Goal: Task Accomplishment & Management: Complete application form

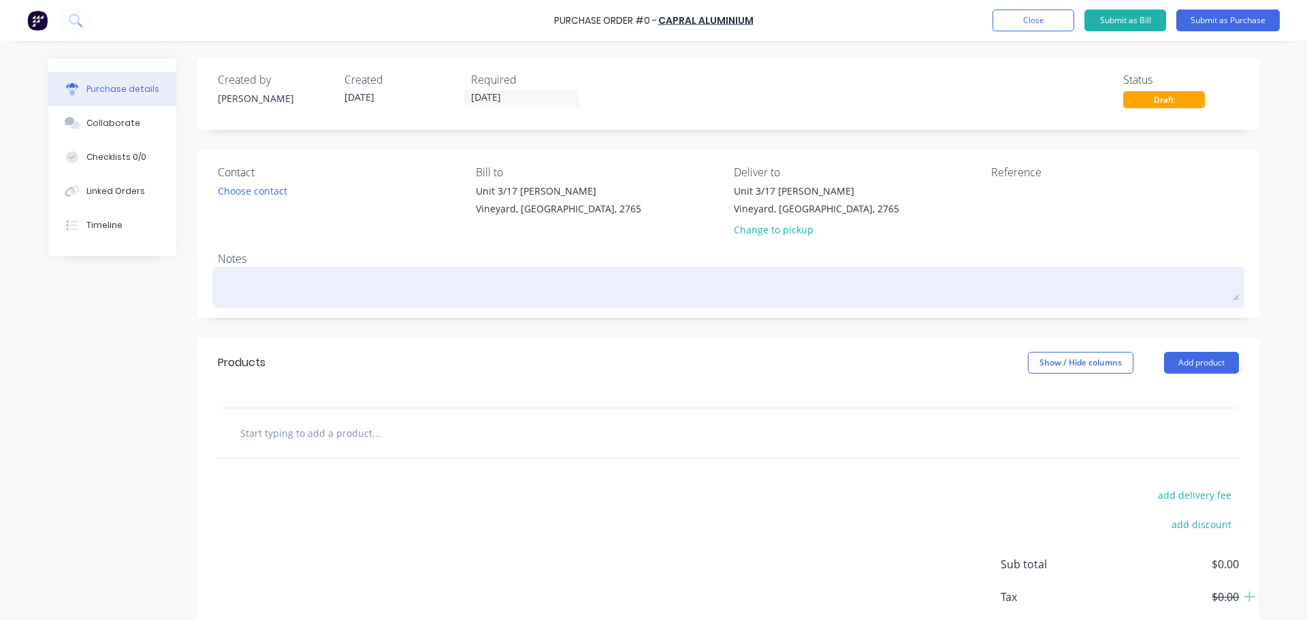
click at [552, 290] on textarea at bounding box center [728, 285] width 1021 height 31
type textarea "T"
type textarea "x"
type textarea "To"
type textarea "x"
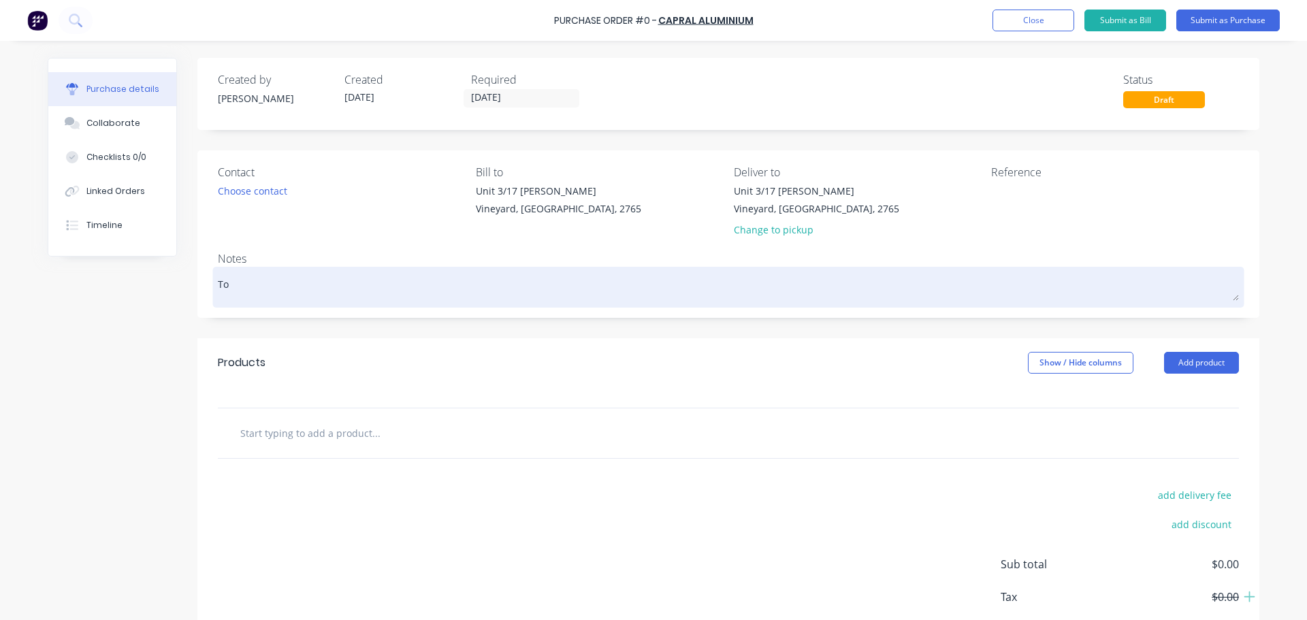
type textarea "To"
type textarea "x"
type textarea "To b"
type textarea "x"
type textarea "To be"
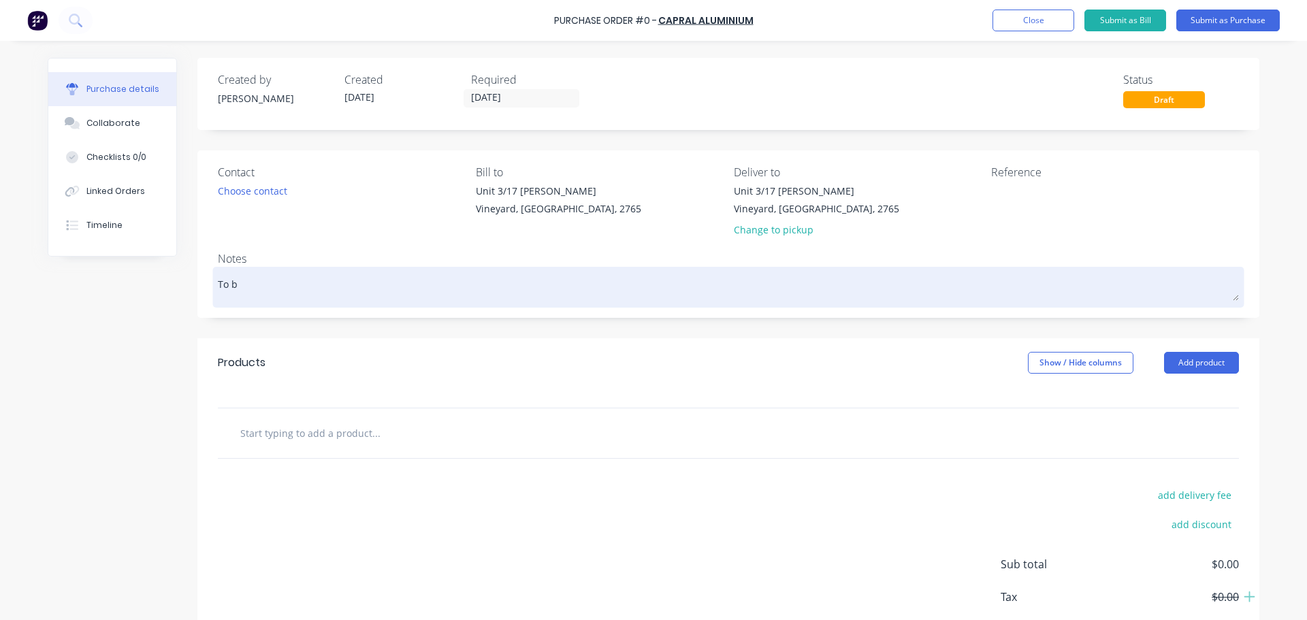
type textarea "x"
type textarea "To be"
type textarea "x"
type textarea "To be d"
type textarea "x"
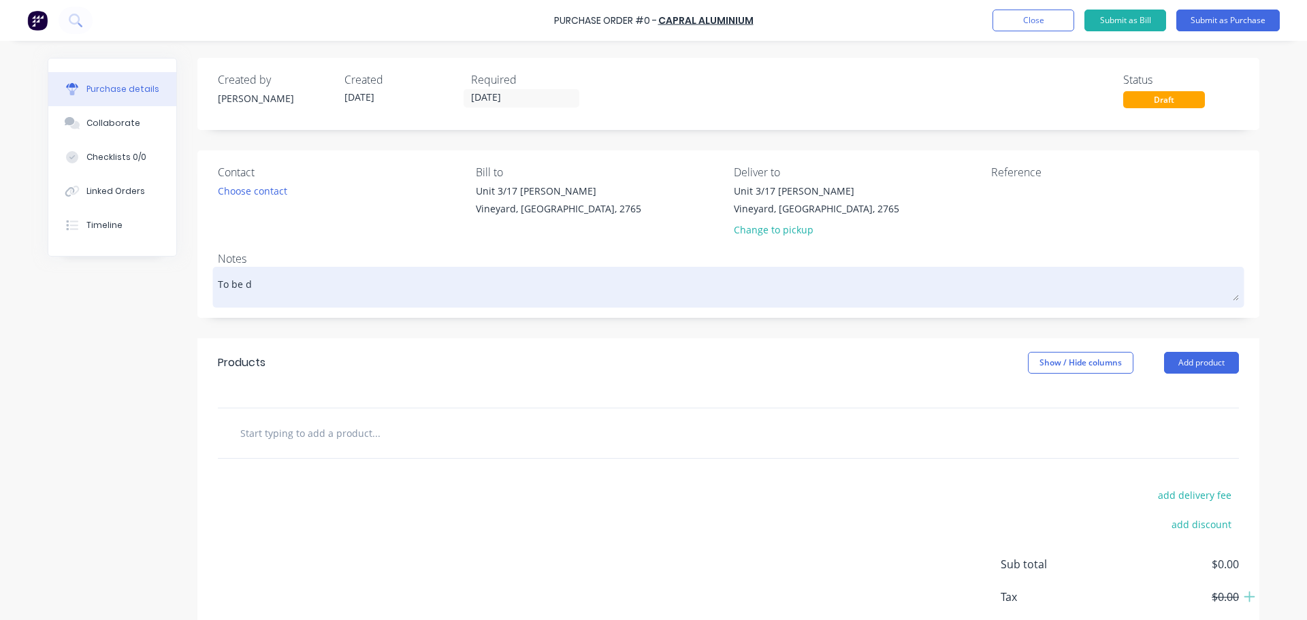
type textarea "To be de"
type textarea "x"
type textarea "To be del"
type textarea "x"
type textarea "To be deli"
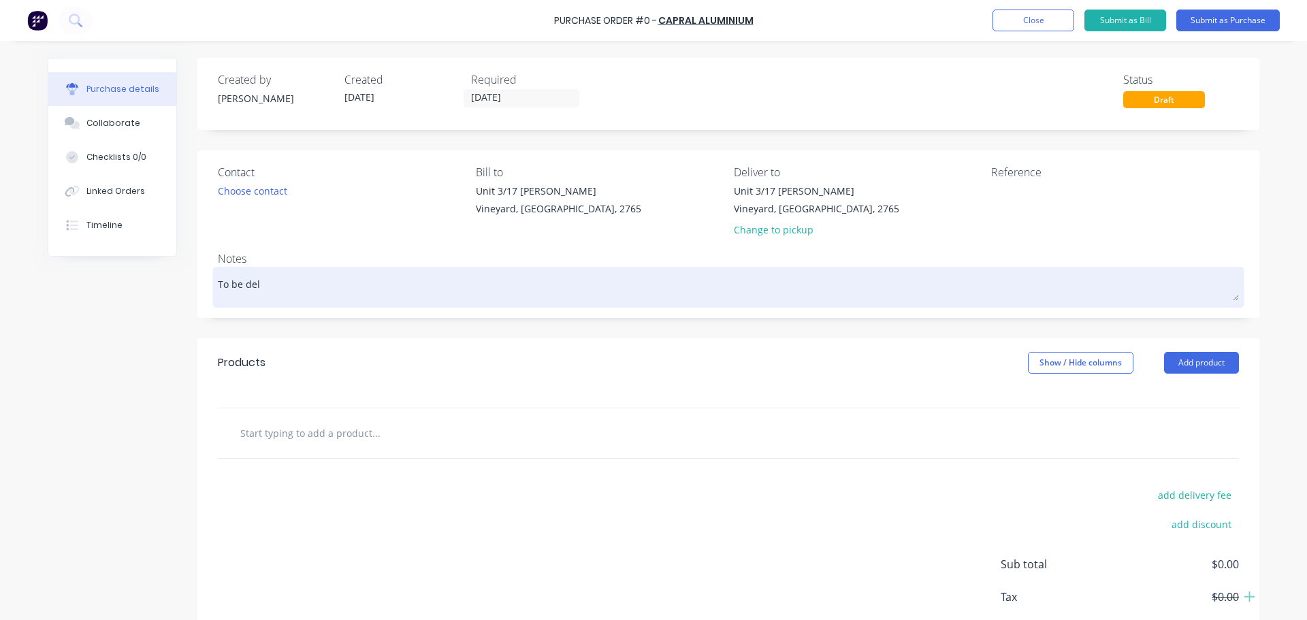
type textarea "x"
type textarea "To be deliv"
type textarea "x"
type textarea "To be delive"
type textarea "x"
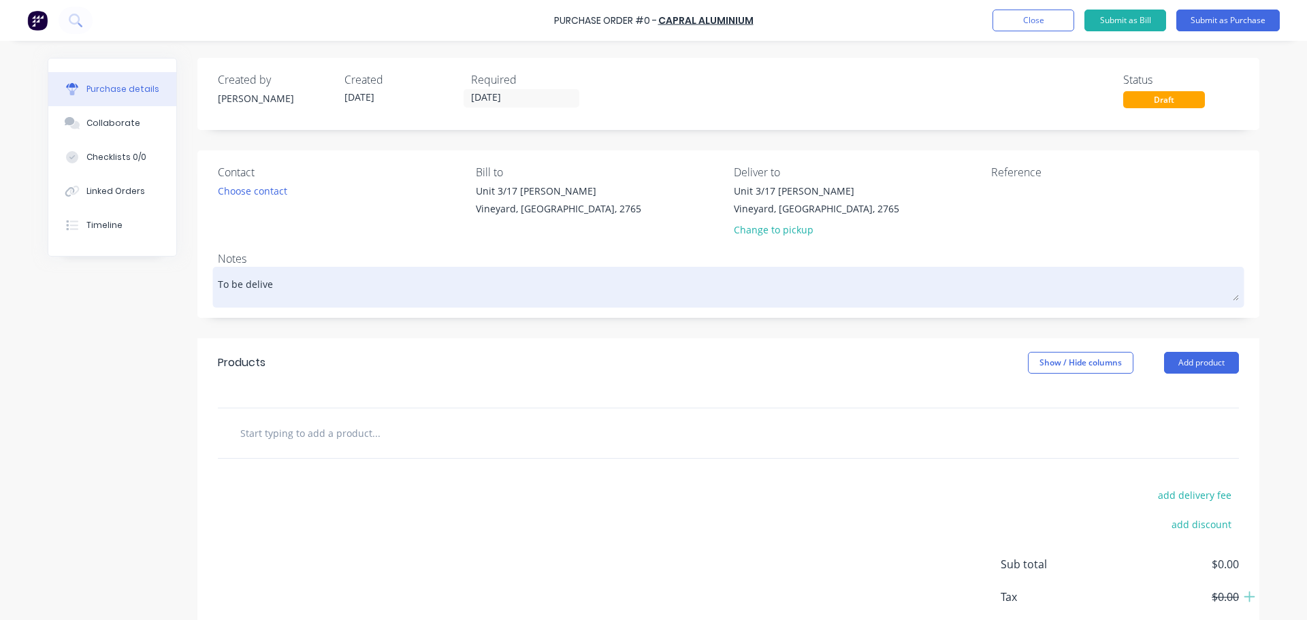
type textarea "To be deliver"
type textarea "x"
type textarea "To be delivere"
type textarea "x"
type textarea "To be delivered"
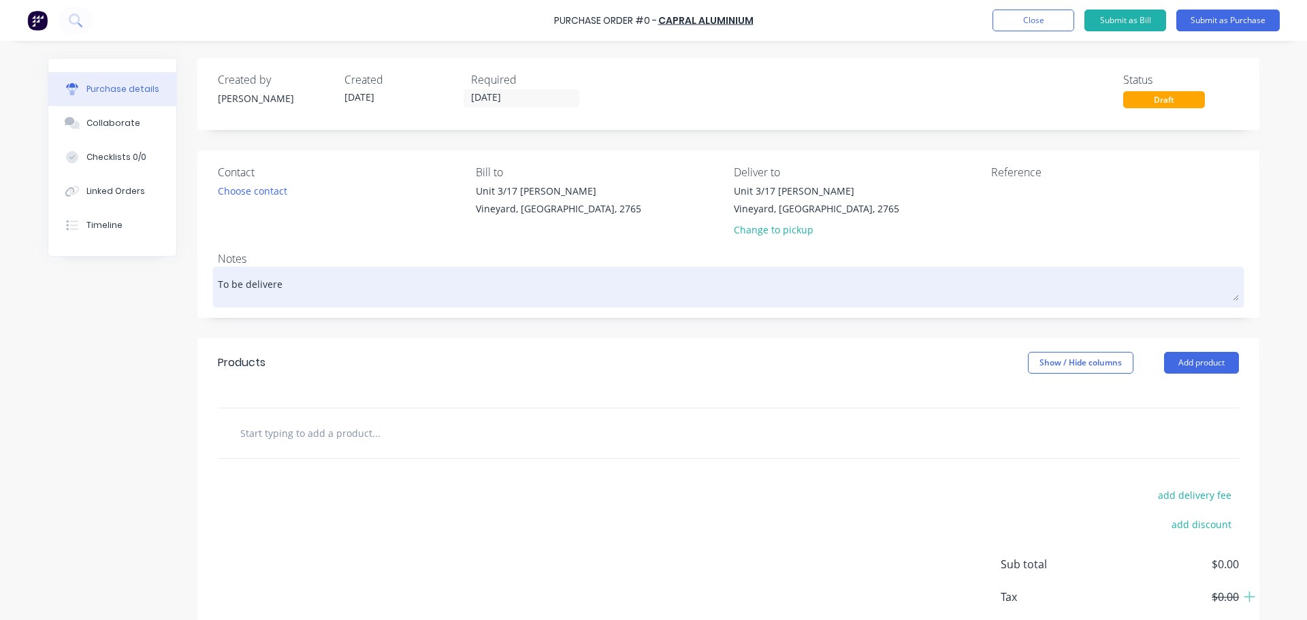
type textarea "x"
type textarea "To be delivered"
type textarea "x"
type textarea "To be delivered A"
type textarea "x"
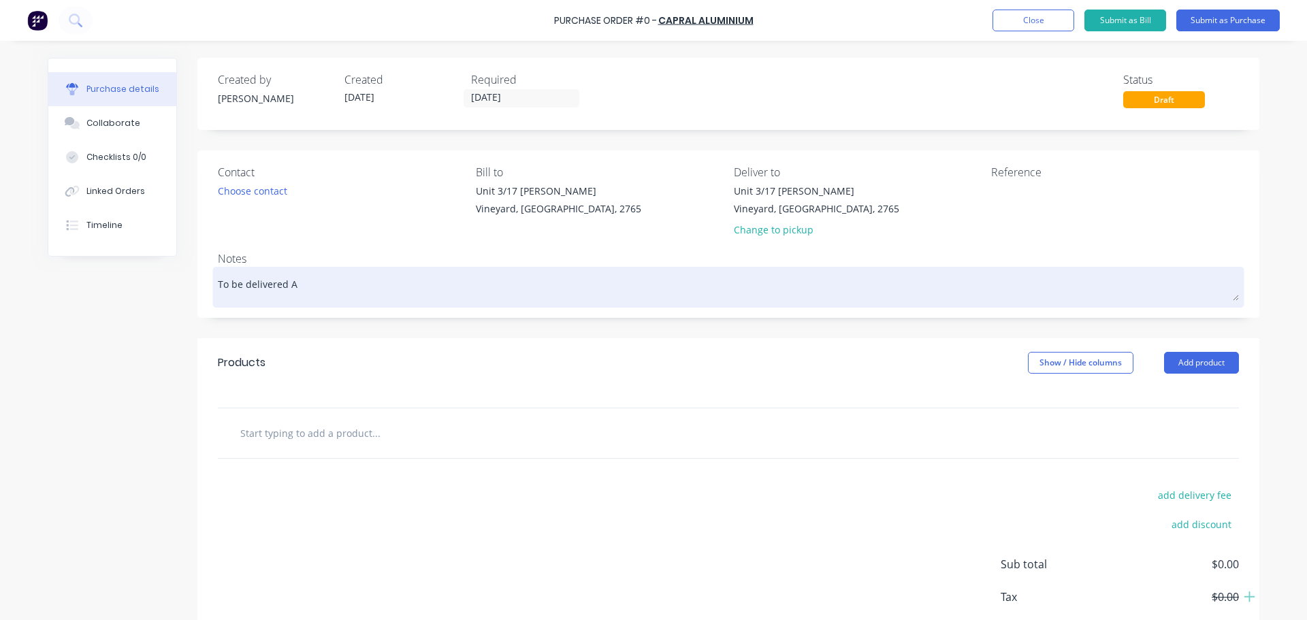
type textarea "To be delivered AS"
type textarea "x"
type textarea "To be delivered ASA"
type textarea "x"
type textarea "To be delivered ASAP"
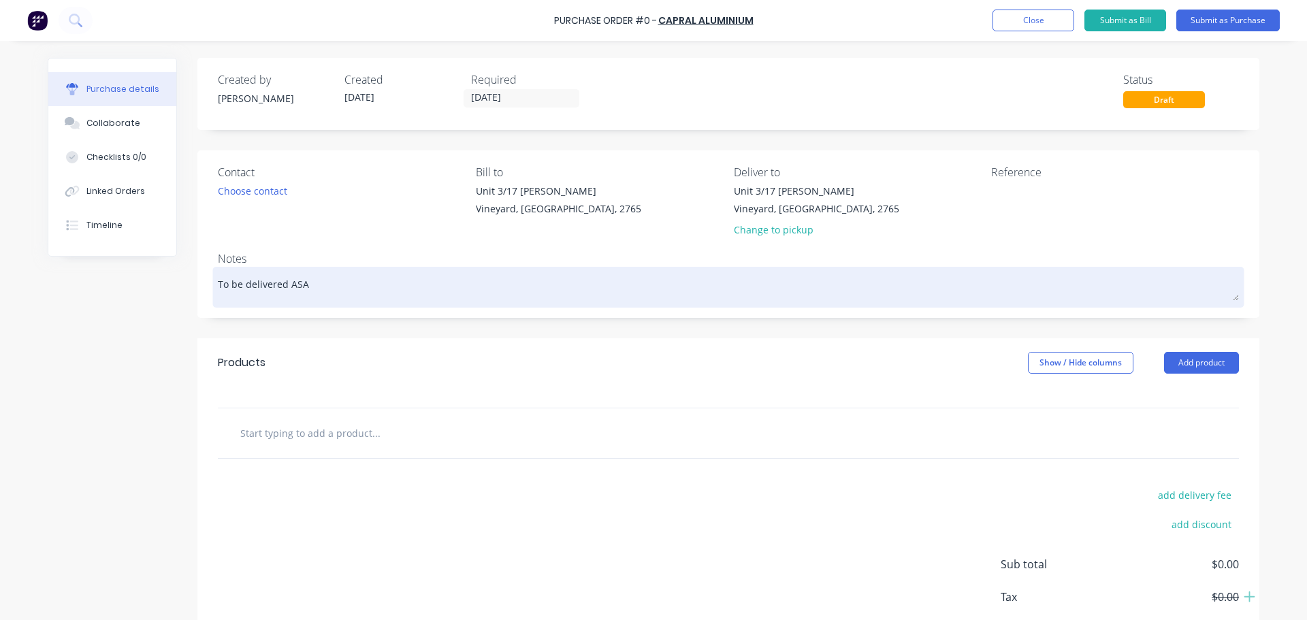
type textarea "x"
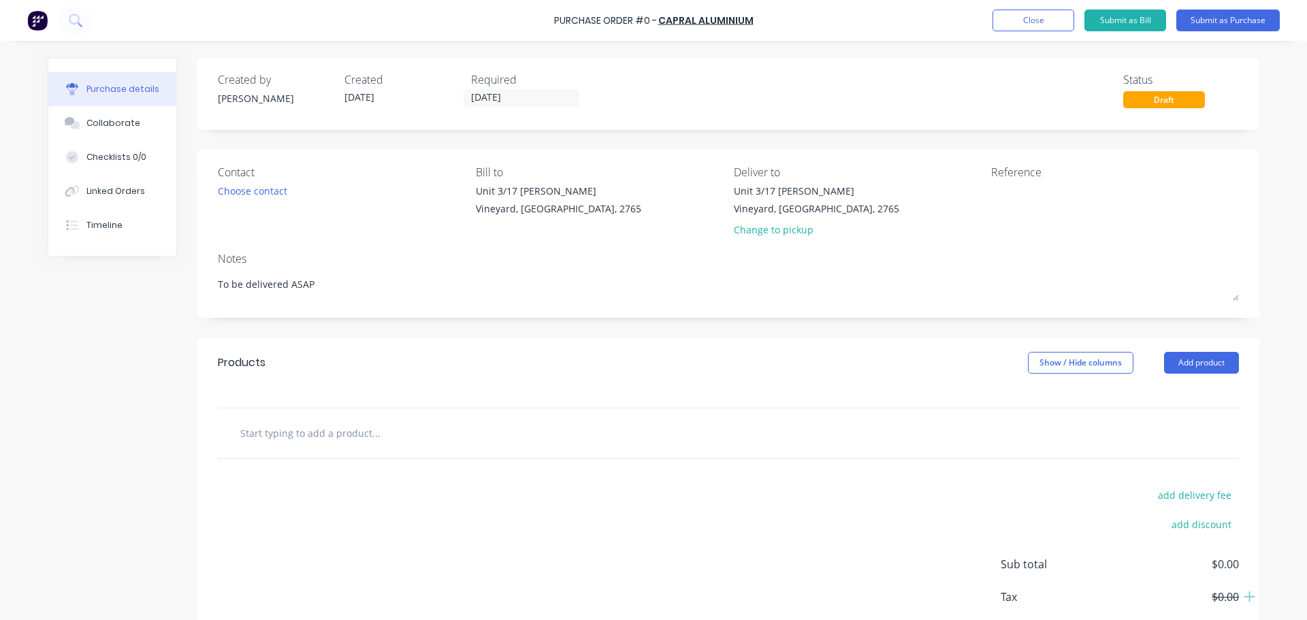
type textarea "To be delivered ASAP"
type textarea "x"
click at [361, 441] on input "text" at bounding box center [376, 432] width 272 height 27
click at [1003, 189] on textarea at bounding box center [1076, 199] width 170 height 31
type textarea "9037/"
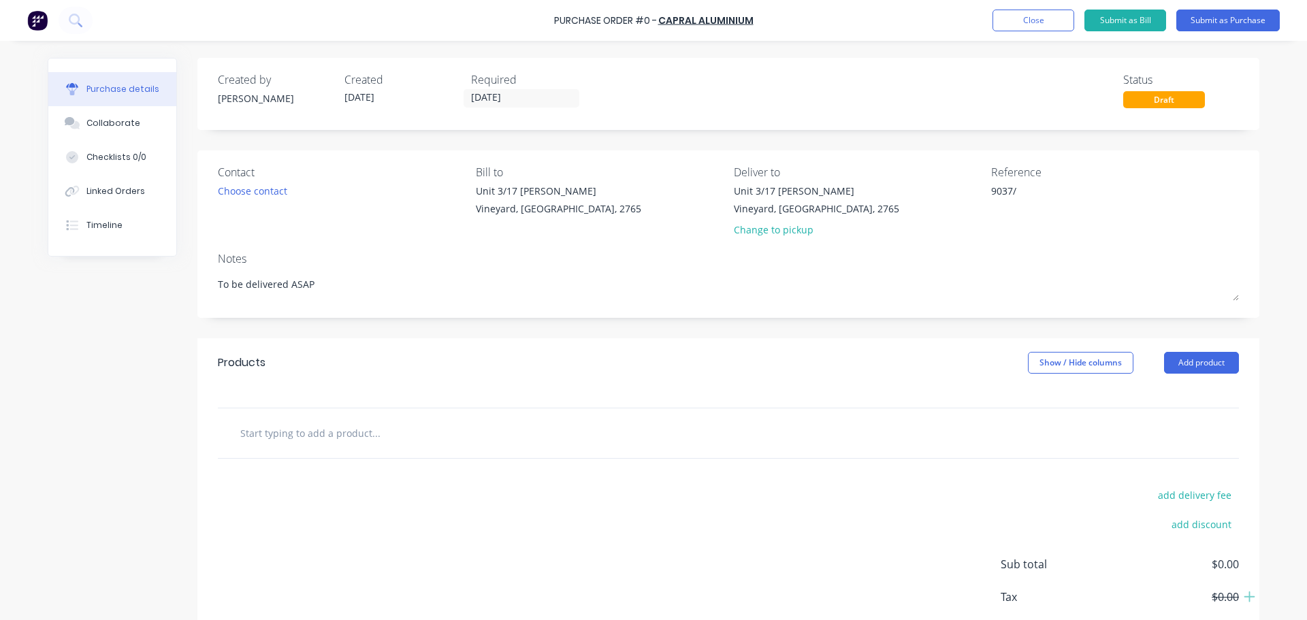
type textarea "x"
click at [359, 430] on input "text" at bounding box center [376, 432] width 272 height 27
type input "1"
type textarea "x"
type input "13"
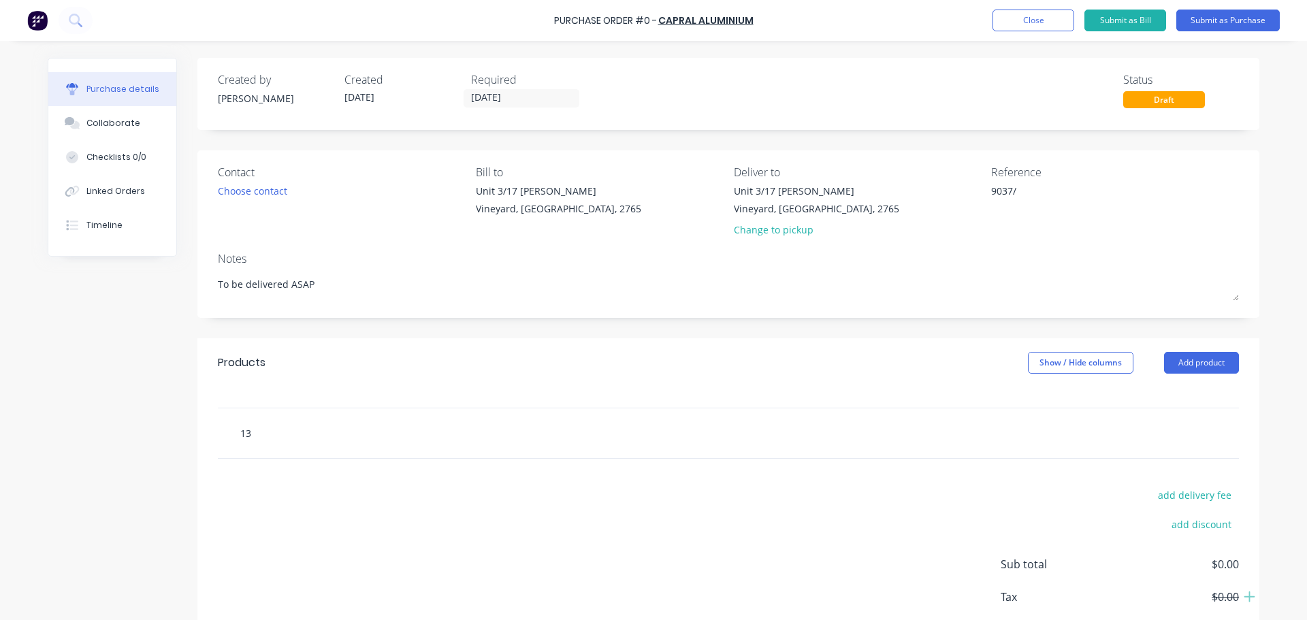
type textarea "x"
type input "137"
type textarea "x"
type input "1376"
type textarea "x"
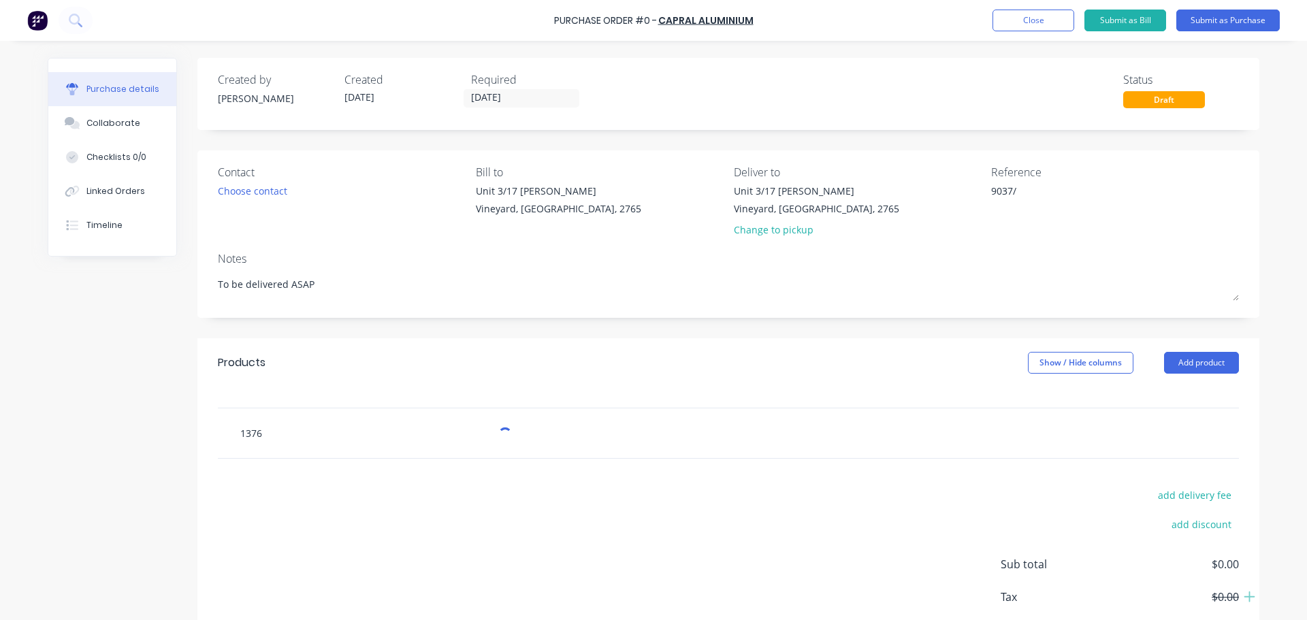
type input "13767"
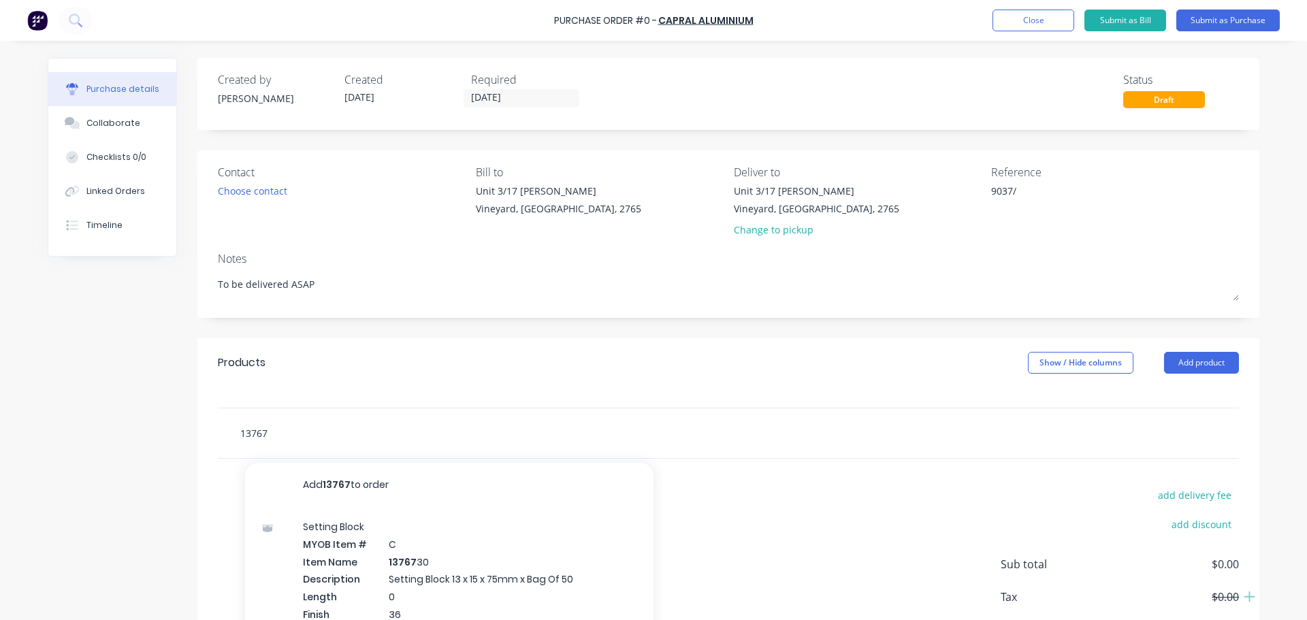
type textarea "x"
type input "137673"
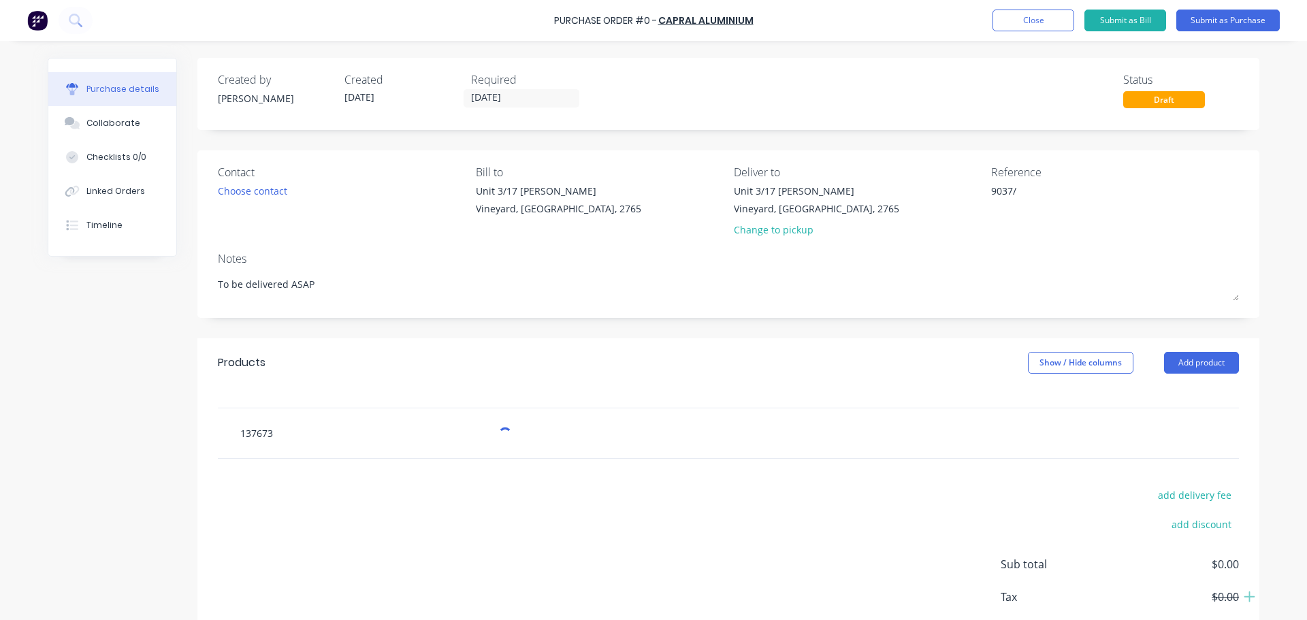
type textarea "x"
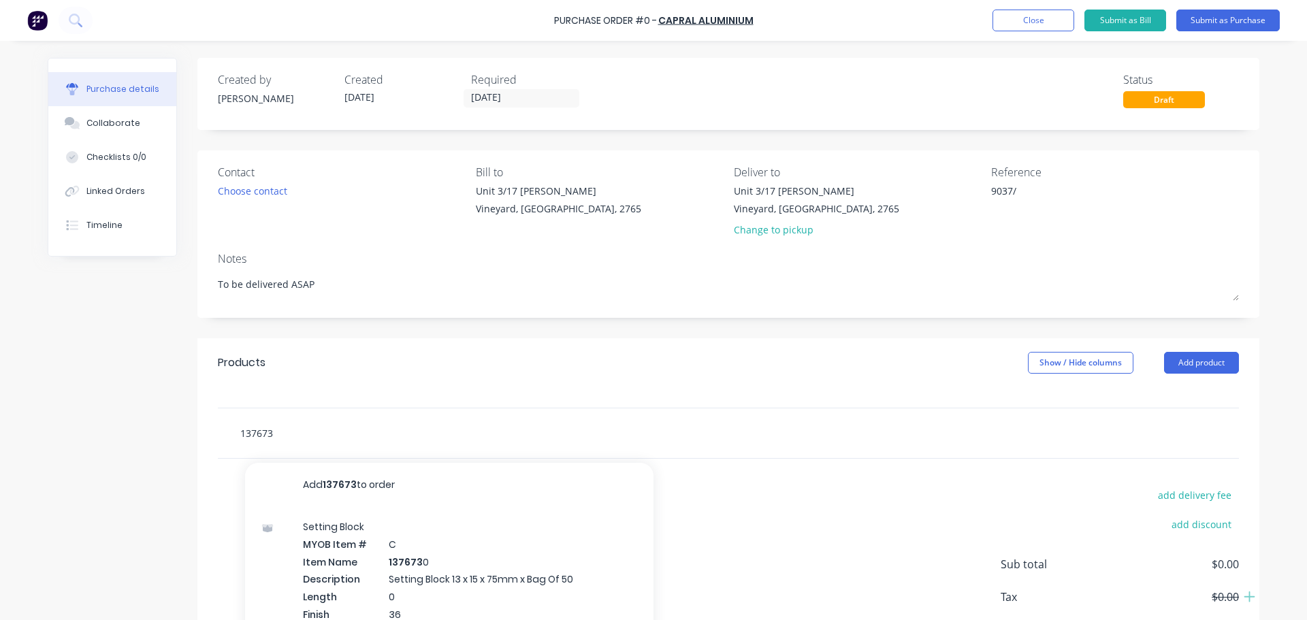
type input "1376734"
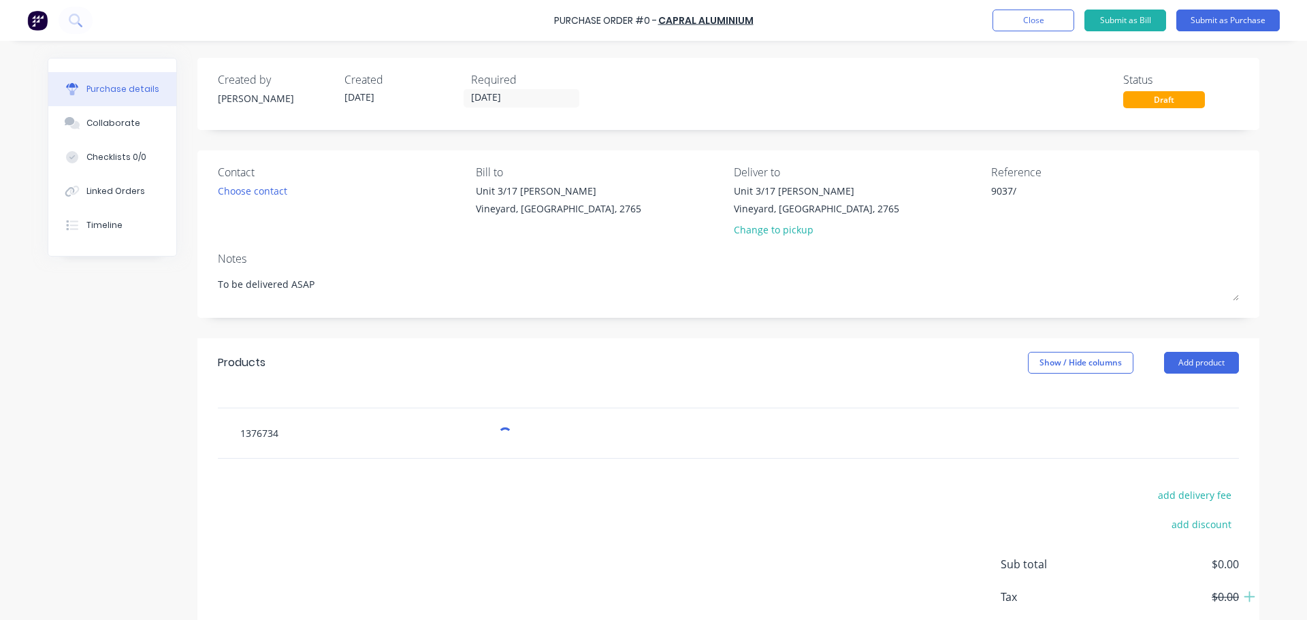
type textarea "x"
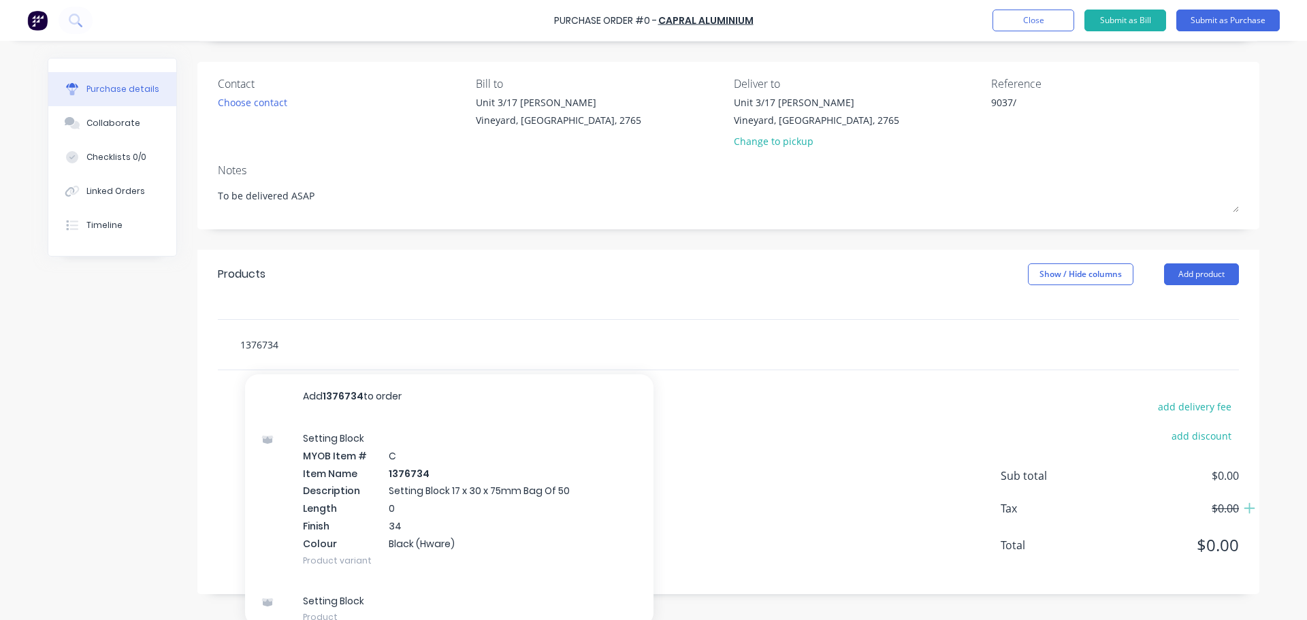
scroll to position [95, 0]
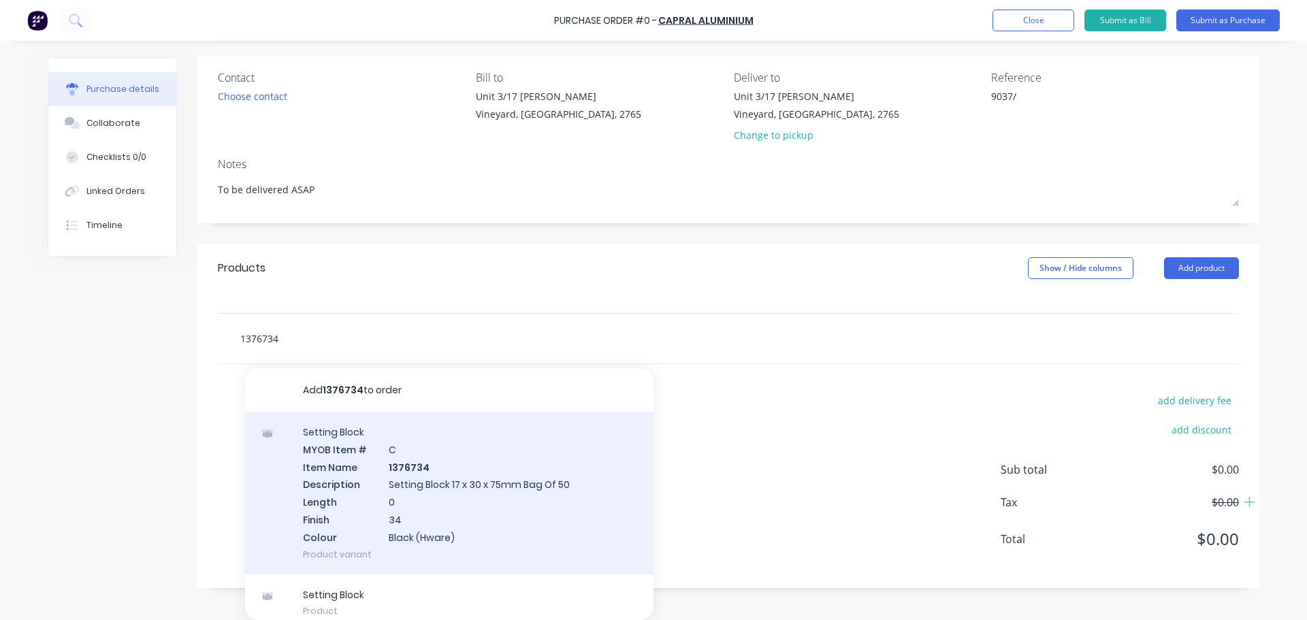
type input "1376734"
click at [472, 485] on div "Setting Block MYOB Item # C Item Name 1376734 Description Setting Block 17 x 30…" at bounding box center [449, 493] width 408 height 163
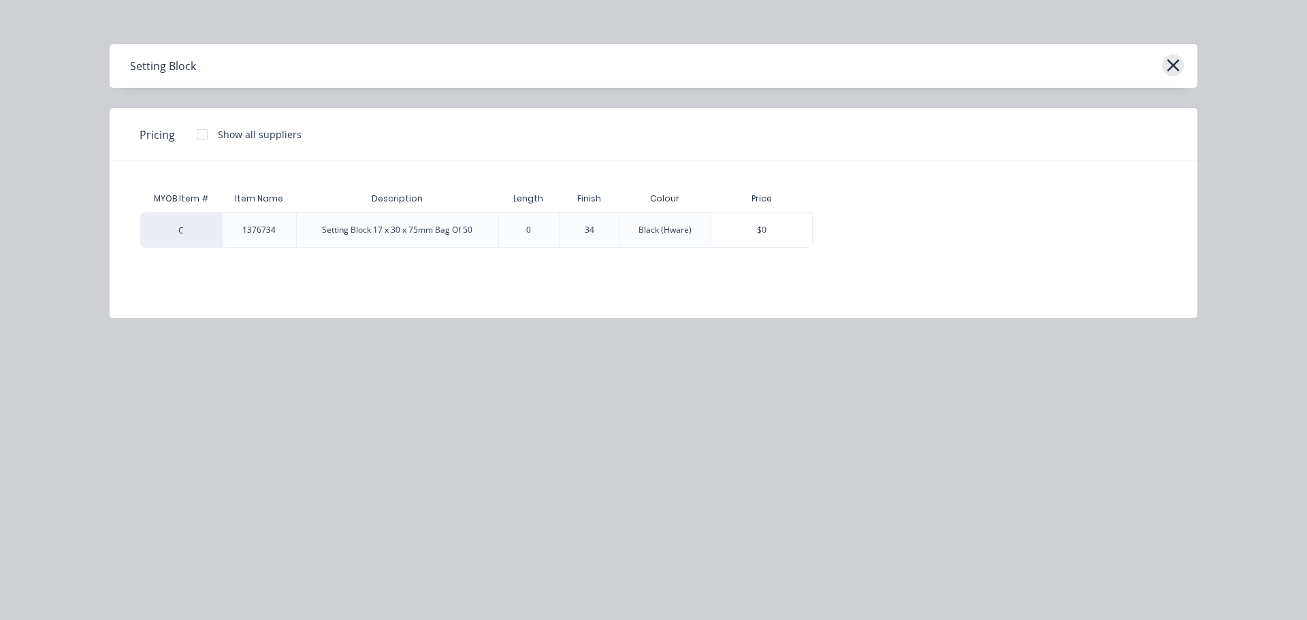
scroll to position [76, 0]
click at [1176, 66] on icon "button" at bounding box center [1173, 65] width 14 height 19
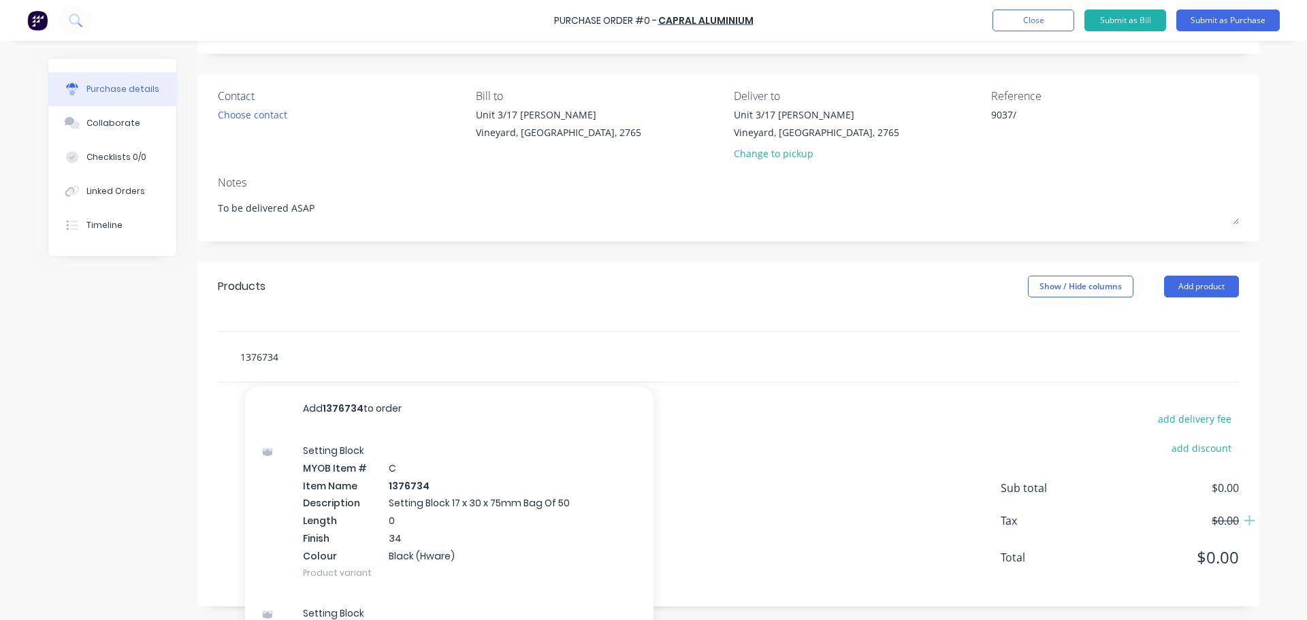
scroll to position [95, 0]
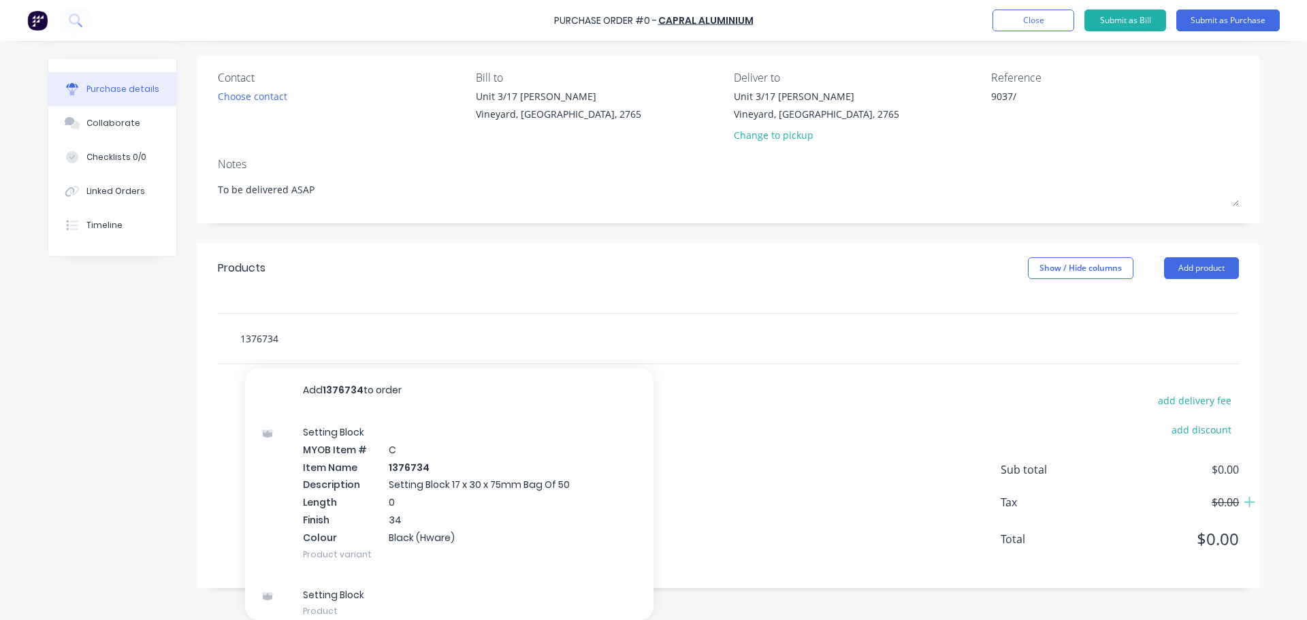
click at [289, 350] on input "1376734" at bounding box center [376, 338] width 272 height 27
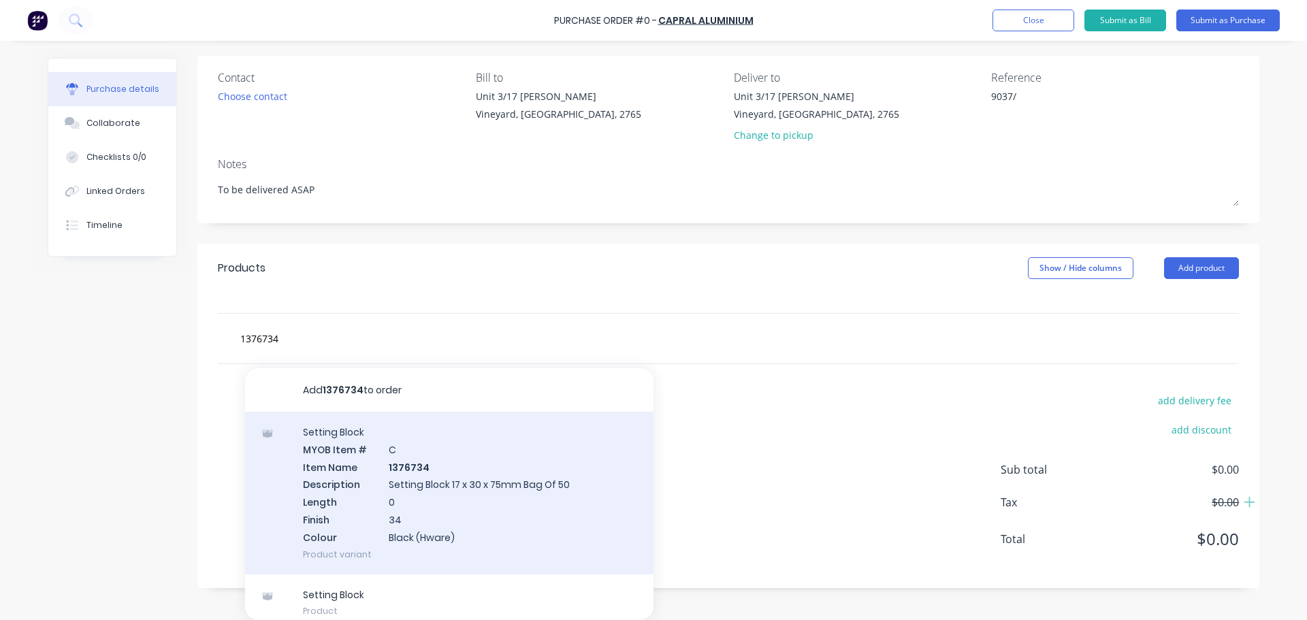
click at [431, 468] on div "Setting Block MYOB Item # C Item Name 1376734 Description Setting Block 17 x 30…" at bounding box center [449, 493] width 408 height 163
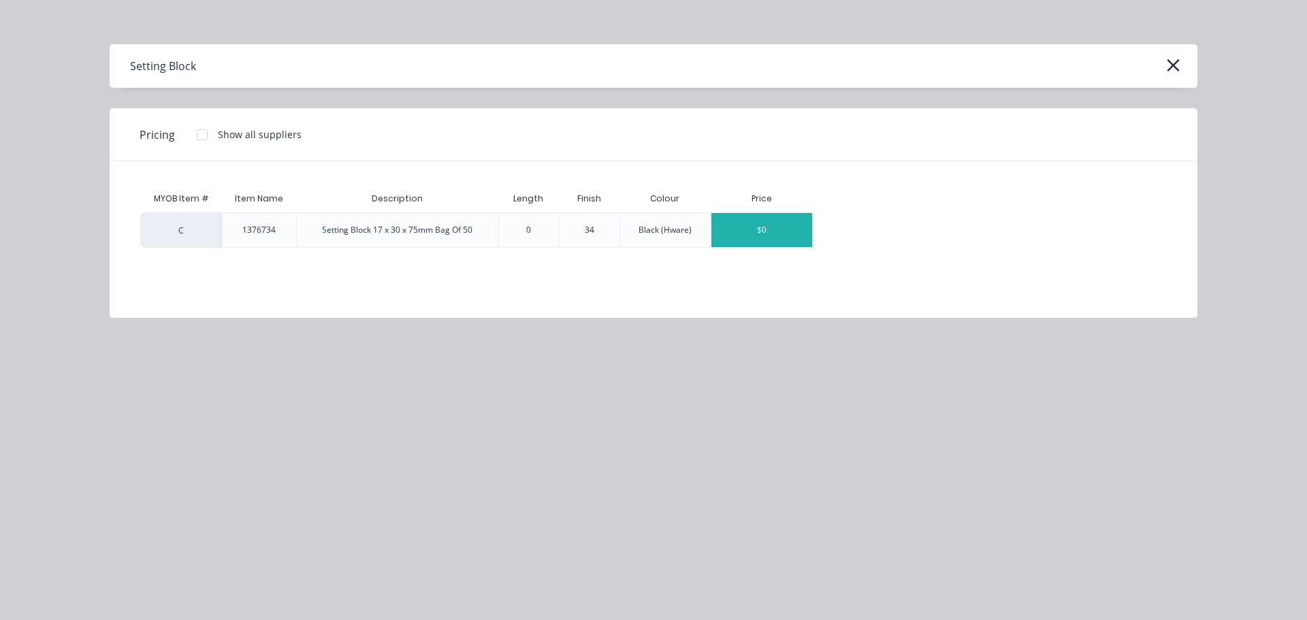
type textarea "x"
click at [749, 240] on div "$0" at bounding box center [761, 230] width 101 height 34
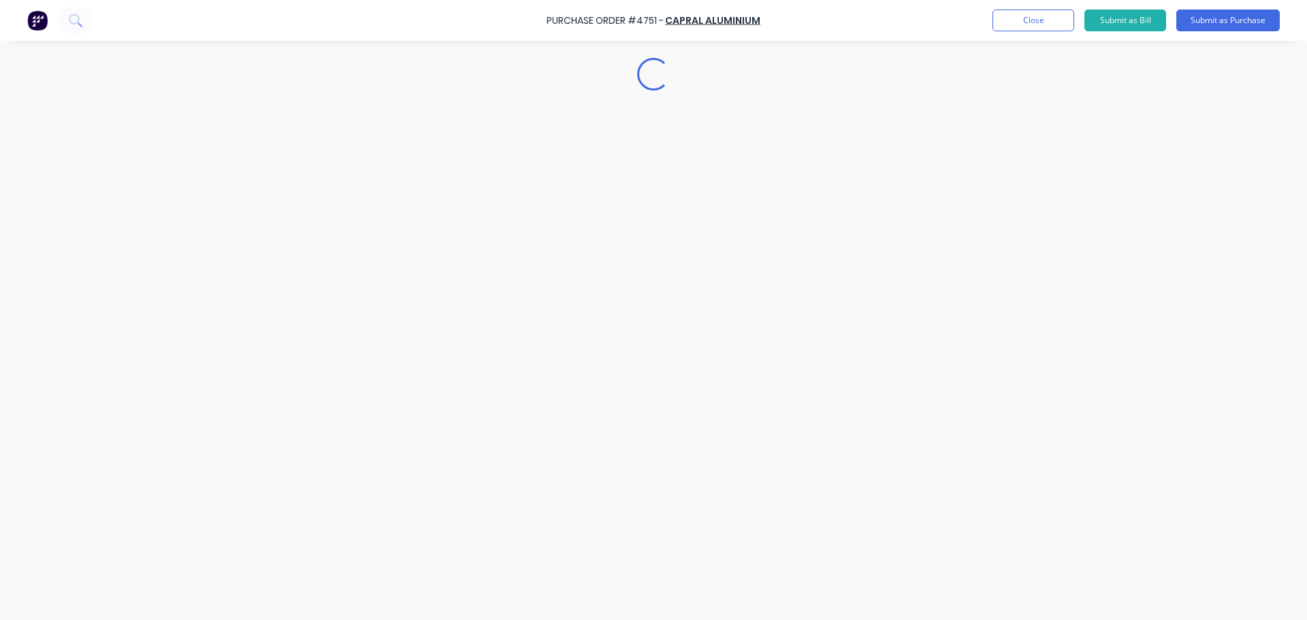
type textarea "x"
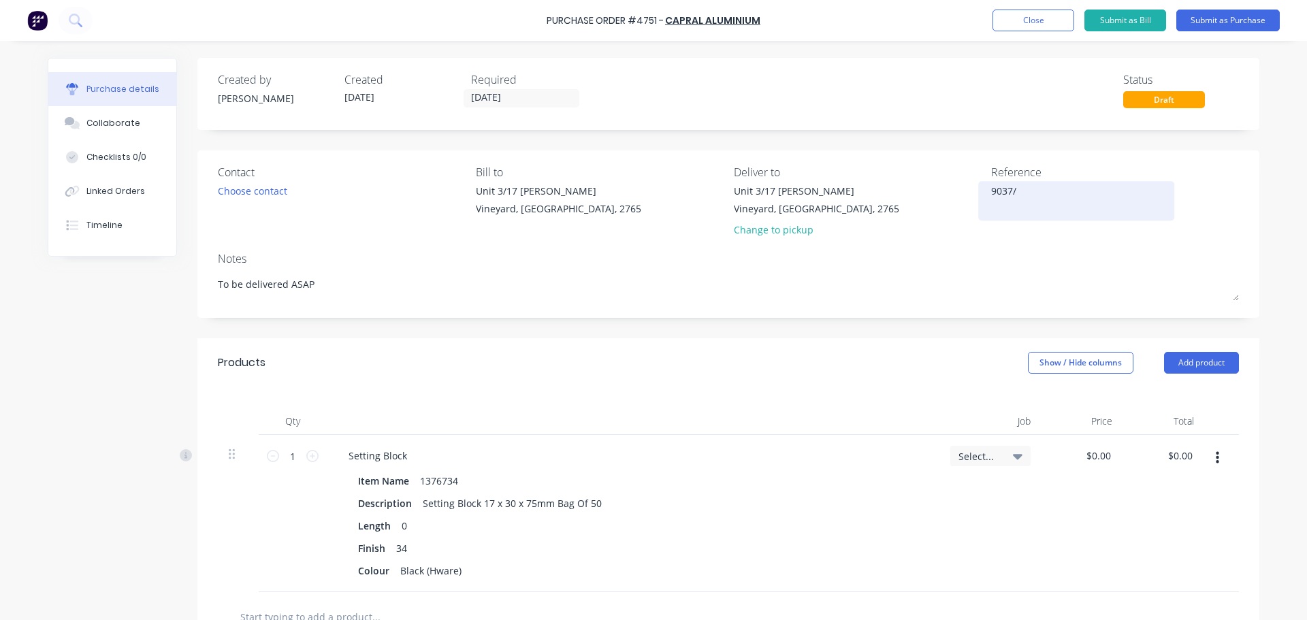
click at [991, 190] on textarea "9037/" at bounding box center [1076, 199] width 170 height 31
type textarea "47519037/"
type textarea "x"
type textarea "4751/9037/"
type textarea "x"
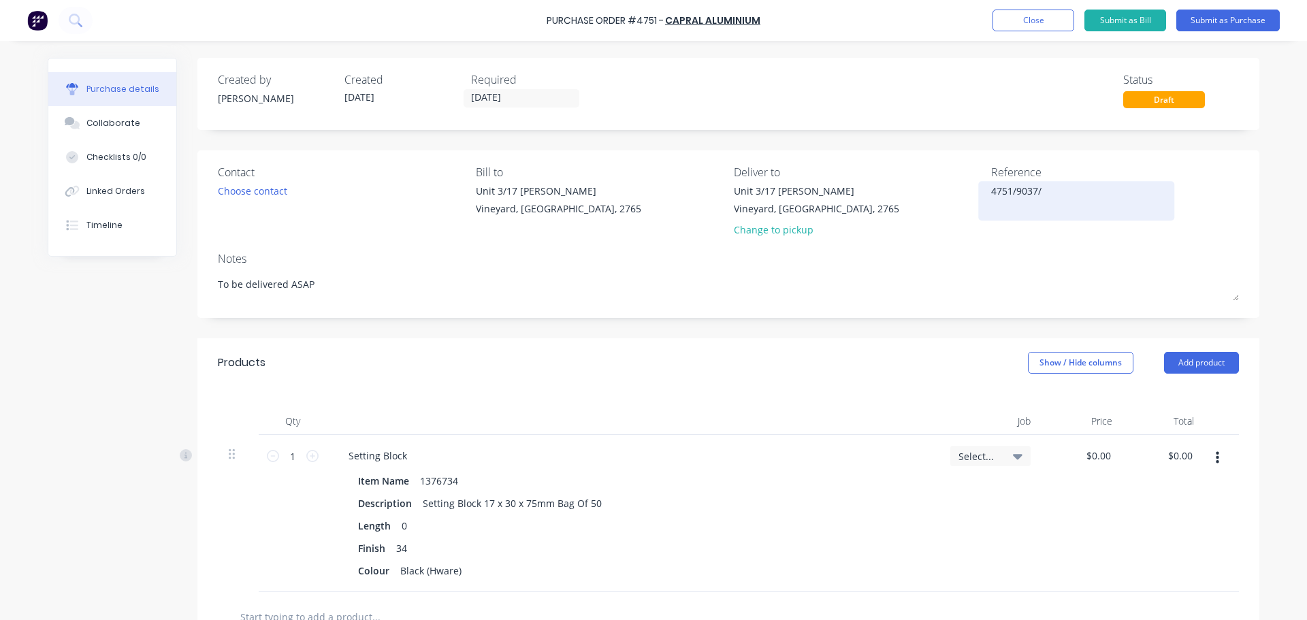
click at [1099, 210] on textarea "4751/9037/" at bounding box center [1076, 199] width 170 height 31
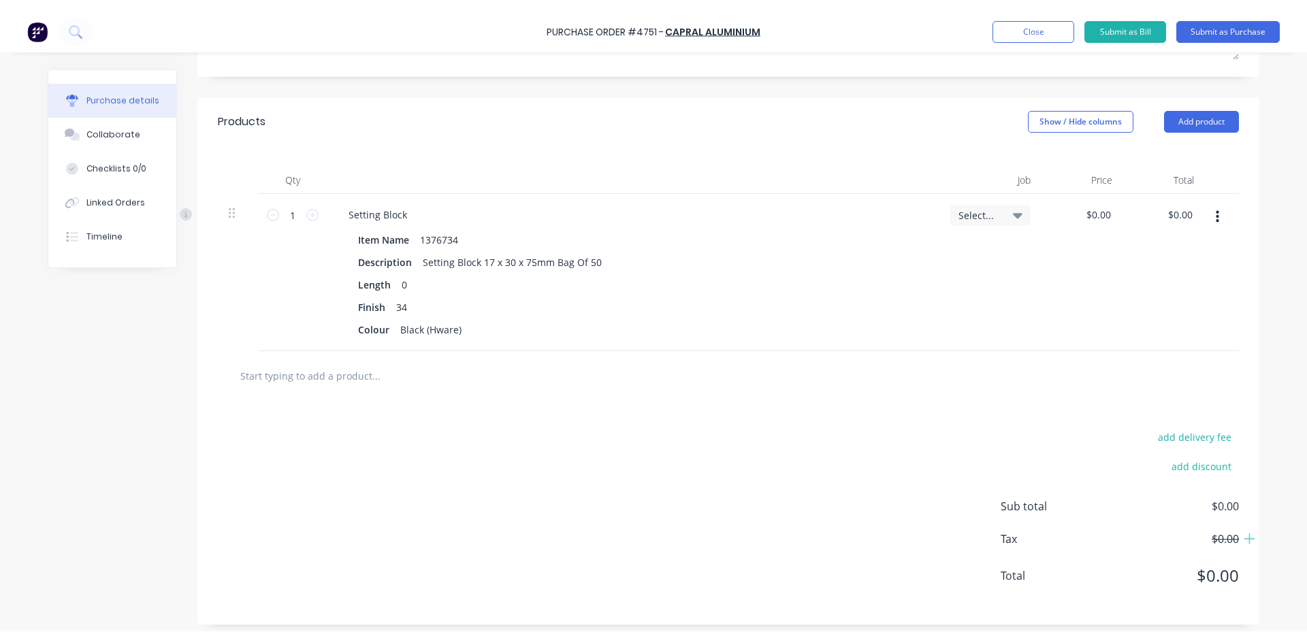
scroll to position [259, 0]
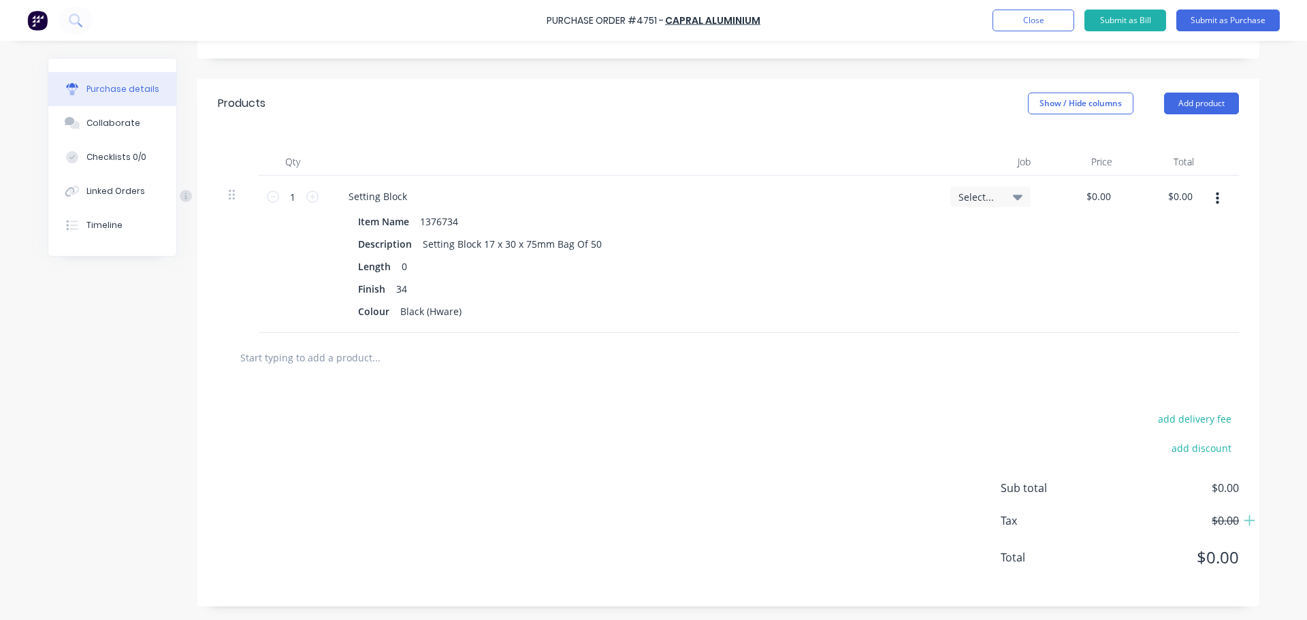
type textarea "4751/9037/"
type textarea "x"
type textarea "4751/9037/"
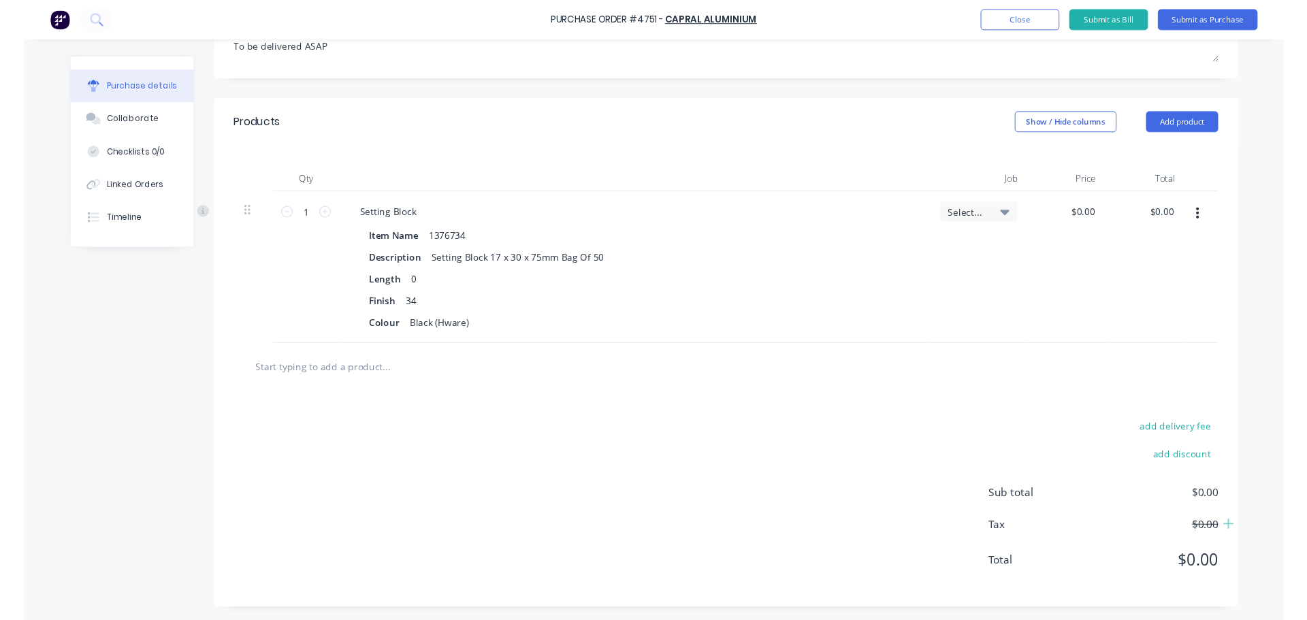
scroll to position [236, 0]
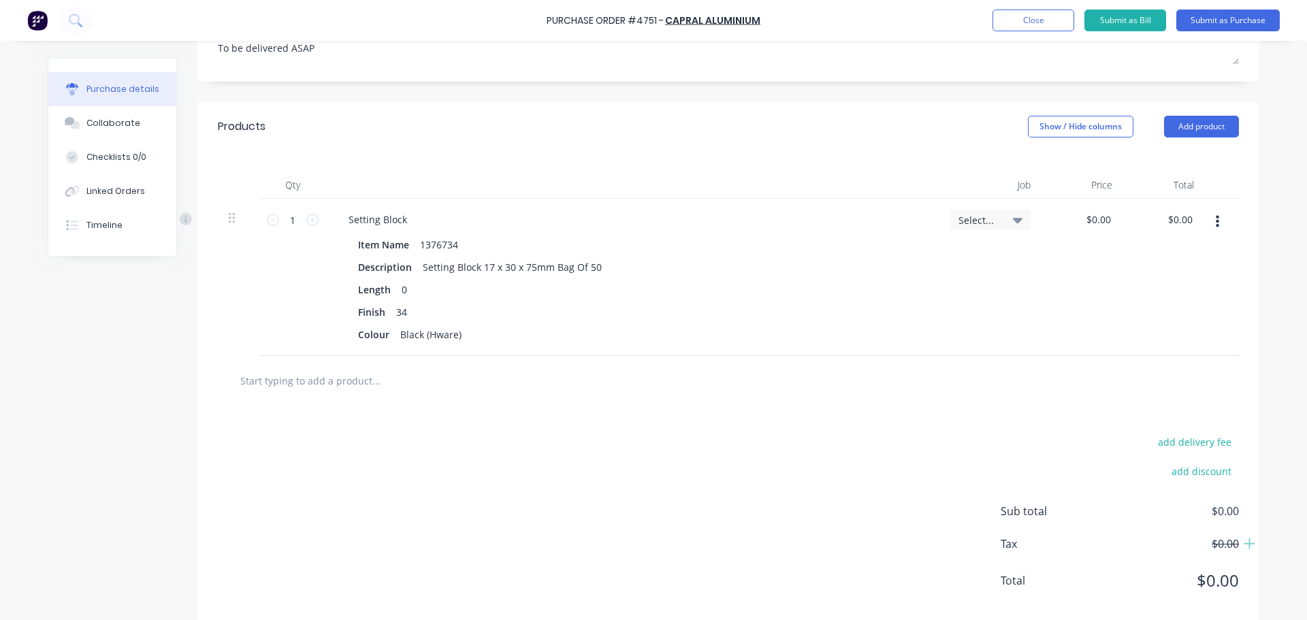
type textarea "x"
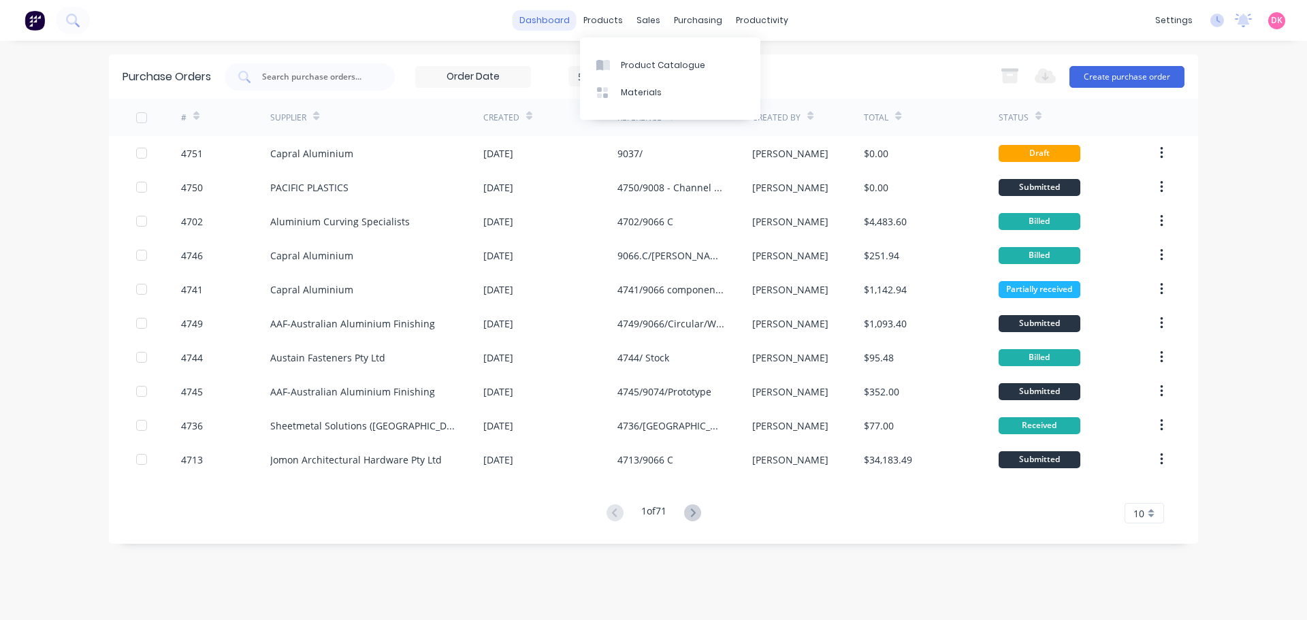
click at [552, 14] on link "dashboard" at bounding box center [545, 20] width 64 height 20
